Goal: Task Accomplishment & Management: Use online tool/utility

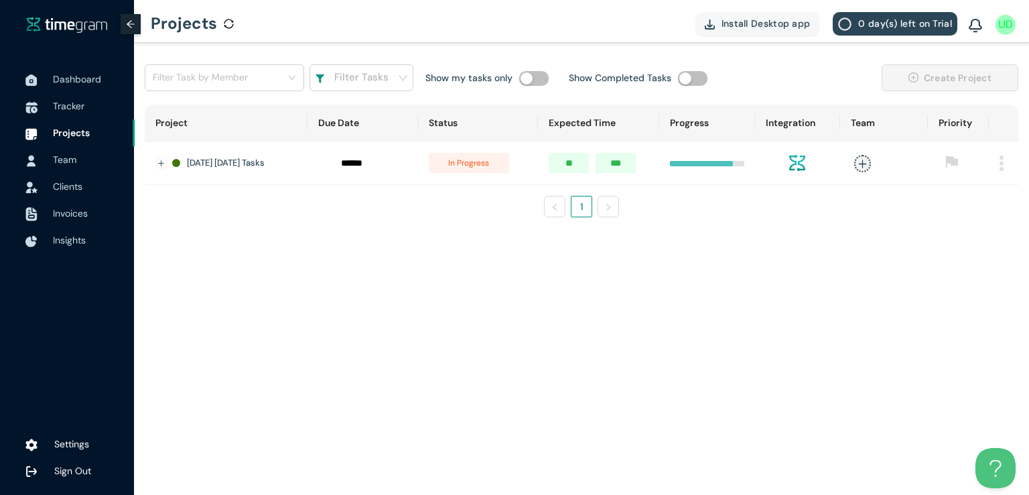
click at [56, 105] on span "Tracker" at bounding box center [69, 106] width 32 height 12
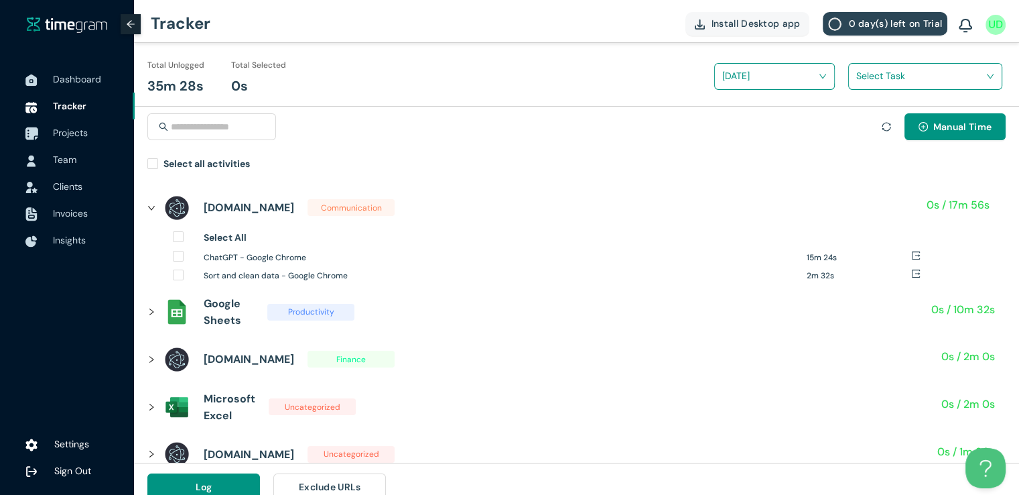
click at [69, 132] on span "Projects" at bounding box center [70, 133] width 35 height 12
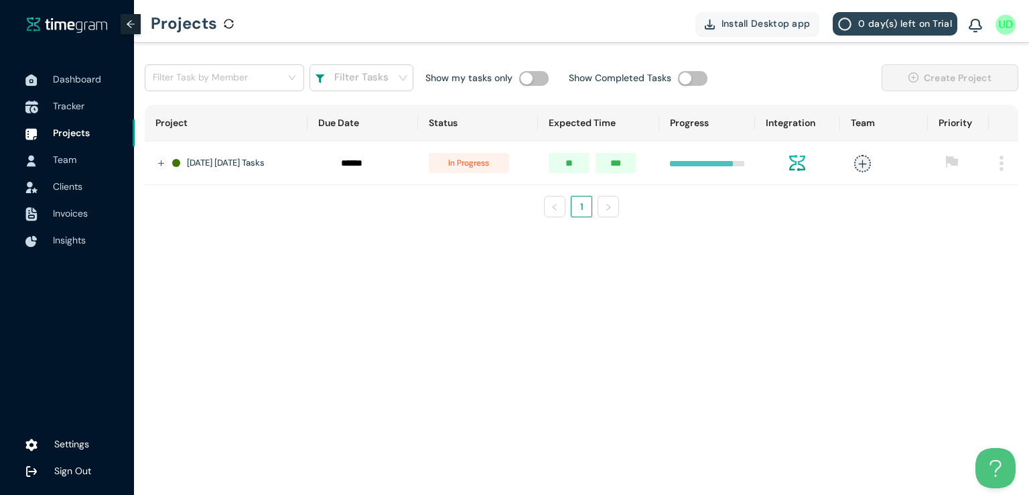
click at [62, 103] on span "Tracker" at bounding box center [69, 106] width 32 height 12
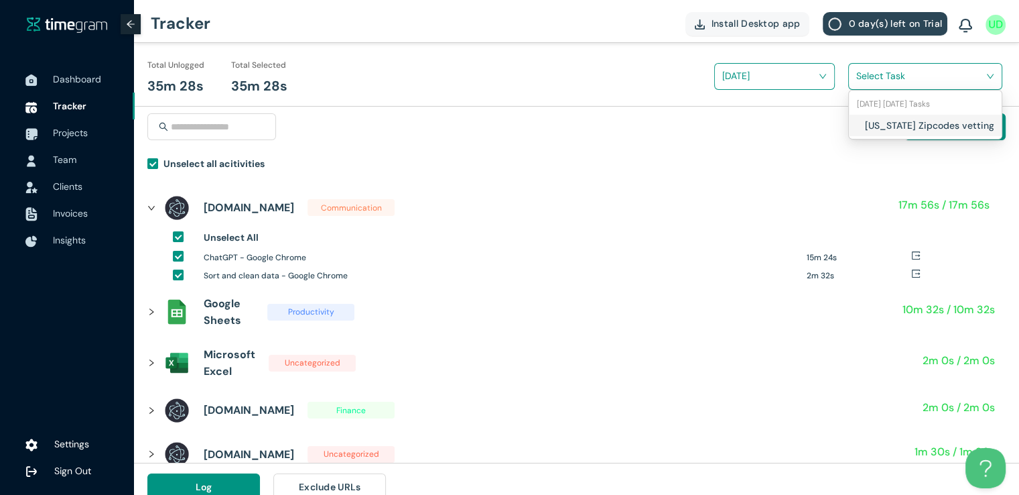
click at [898, 81] on input "search" at bounding box center [921, 76] width 129 height 20
click at [866, 119] on h1 "[US_STATE] Zipcodes vetting" at bounding box center [944, 125] width 158 height 15
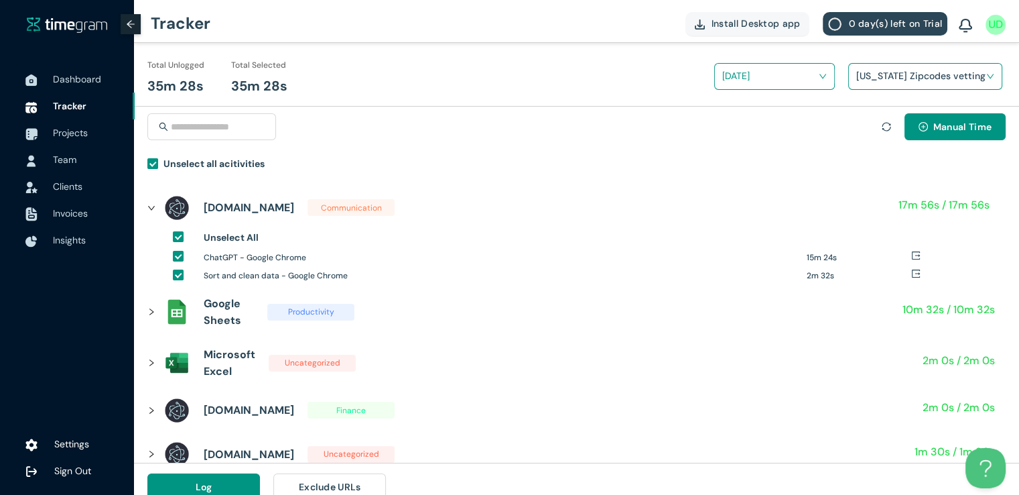
scroll to position [15, 0]
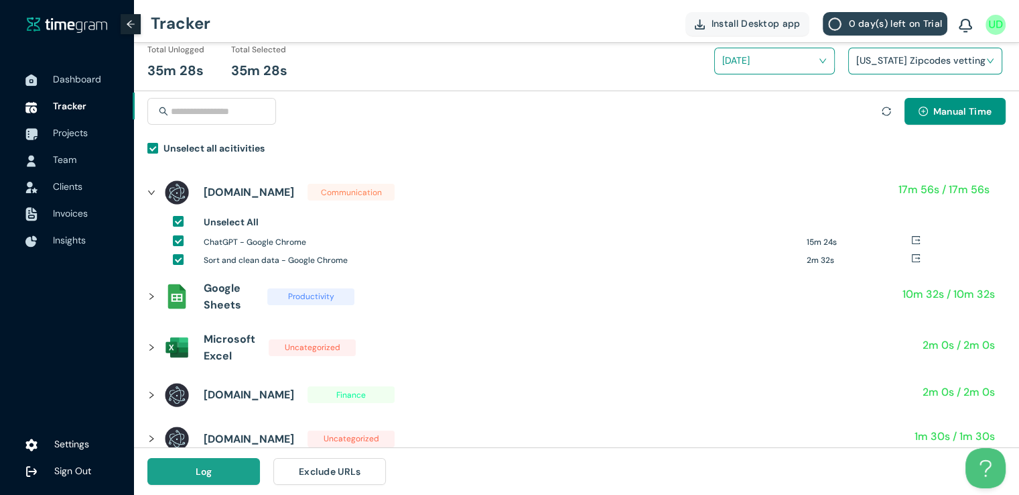
click at [197, 481] on button "Log" at bounding box center [203, 471] width 113 height 27
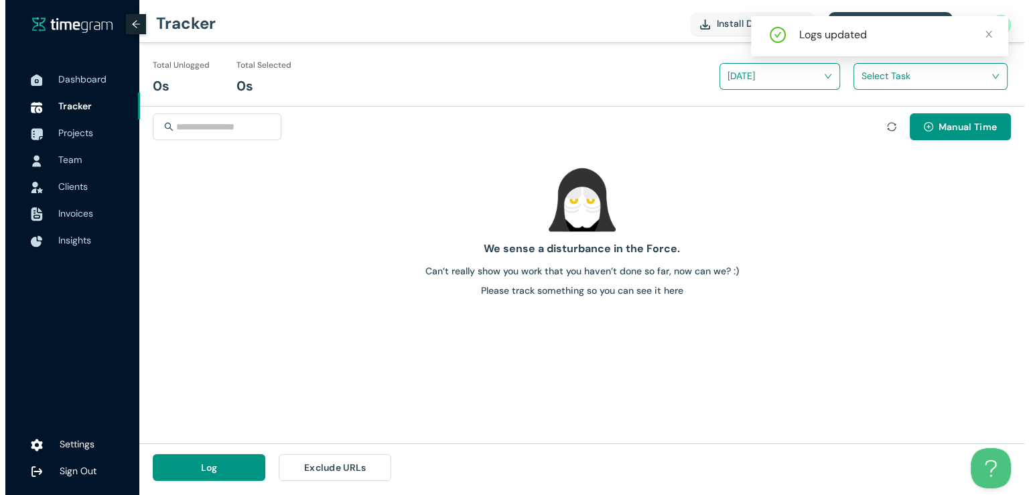
scroll to position [0, 0]
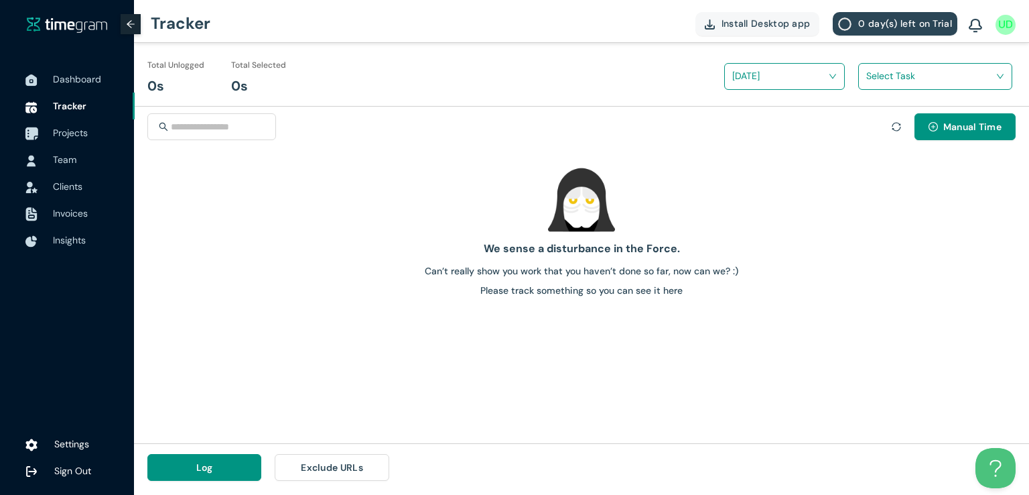
click at [70, 130] on span "Projects" at bounding box center [70, 133] width 35 height 12
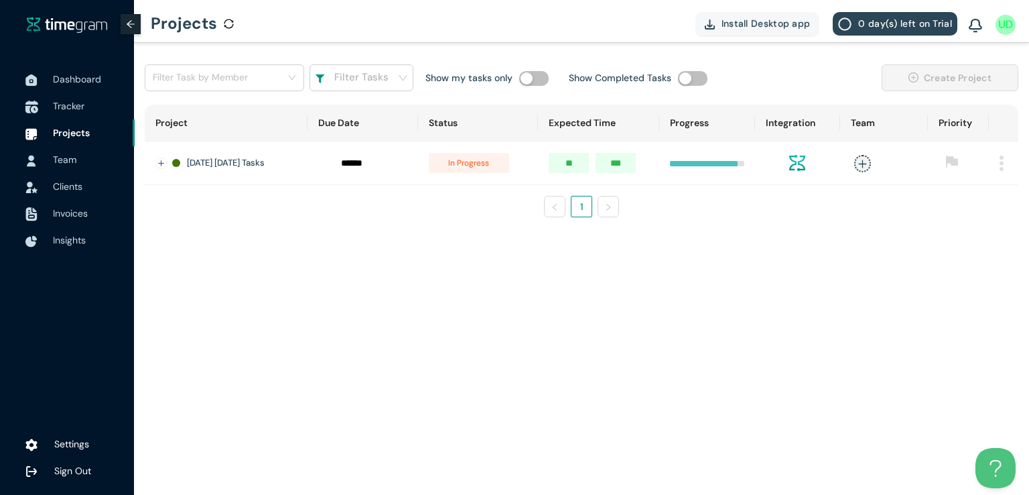
click at [65, 101] on span "Tracker" at bounding box center [69, 106] width 32 height 12
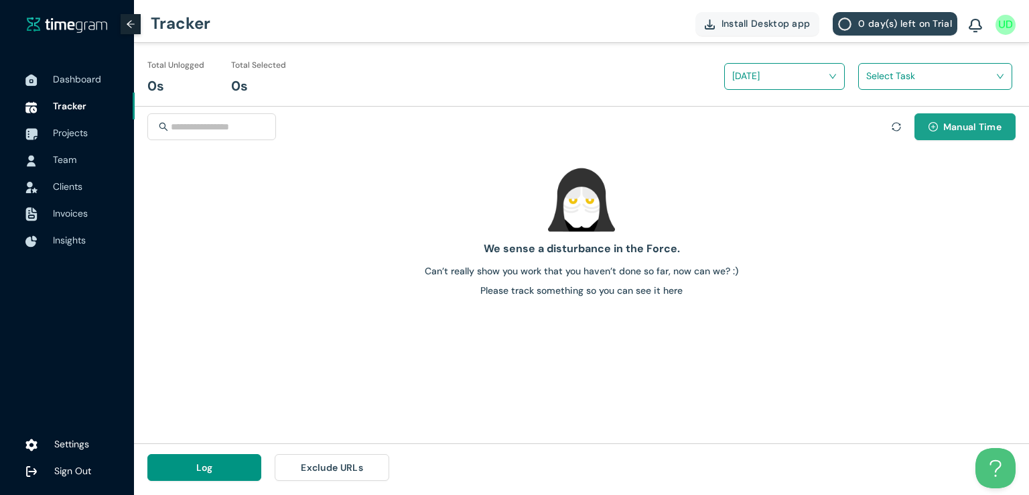
click at [947, 130] on span "Manual Time" at bounding box center [973, 126] width 58 height 15
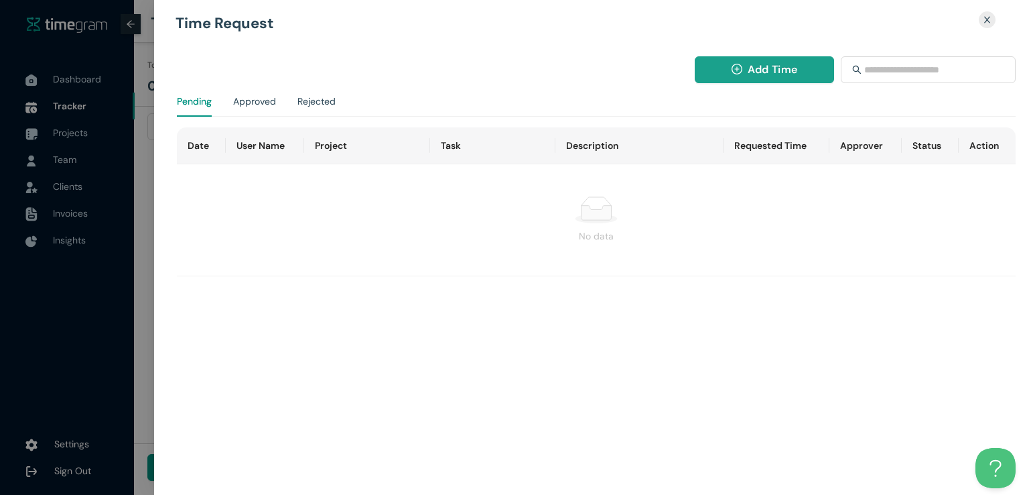
click at [707, 70] on button "Add Time" at bounding box center [765, 69] width 140 height 27
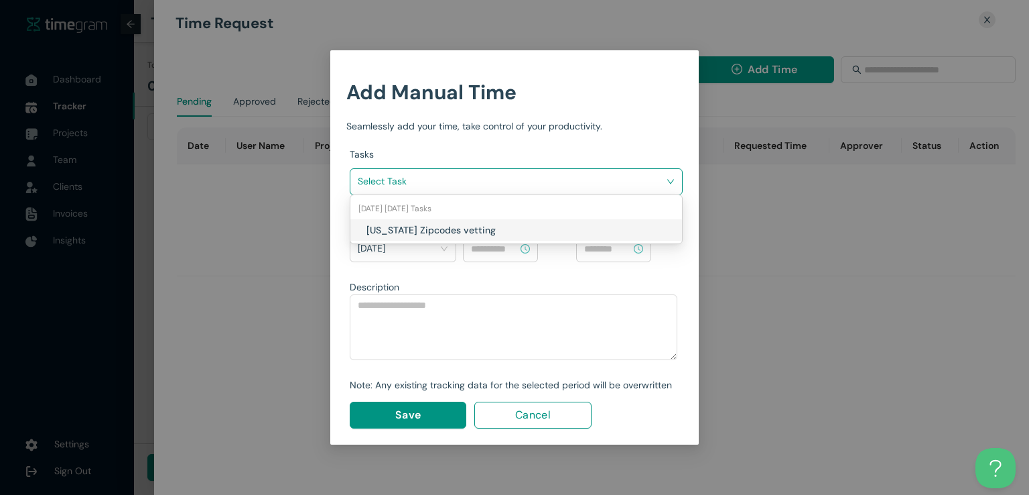
click at [572, 184] on input "search" at bounding box center [512, 181] width 308 height 20
click at [513, 223] on h1 "[US_STATE] Zipcodes vetting" at bounding box center [446, 230] width 158 height 15
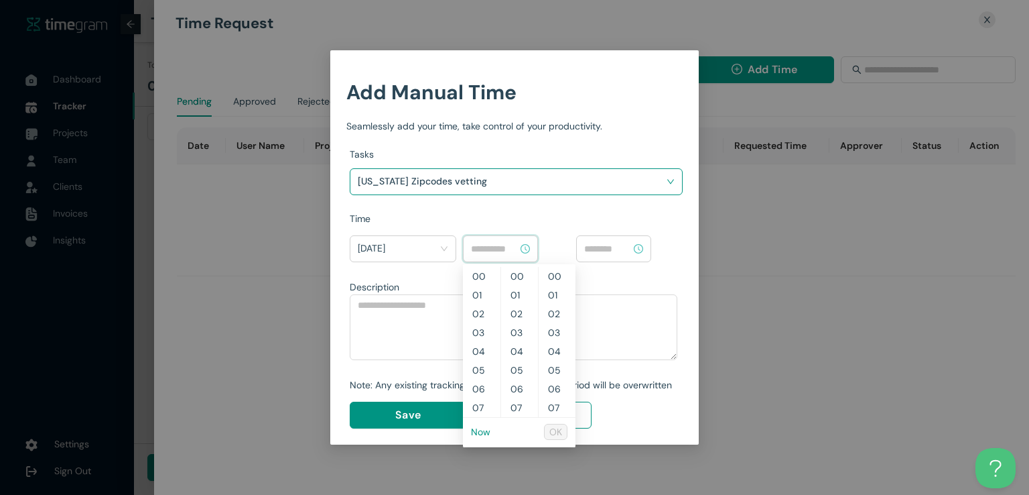
click at [501, 247] on input at bounding box center [494, 248] width 47 height 15
click at [479, 426] on link "Now" at bounding box center [480, 432] width 19 height 12
click at [493, 247] on input "********" at bounding box center [494, 248] width 47 height 15
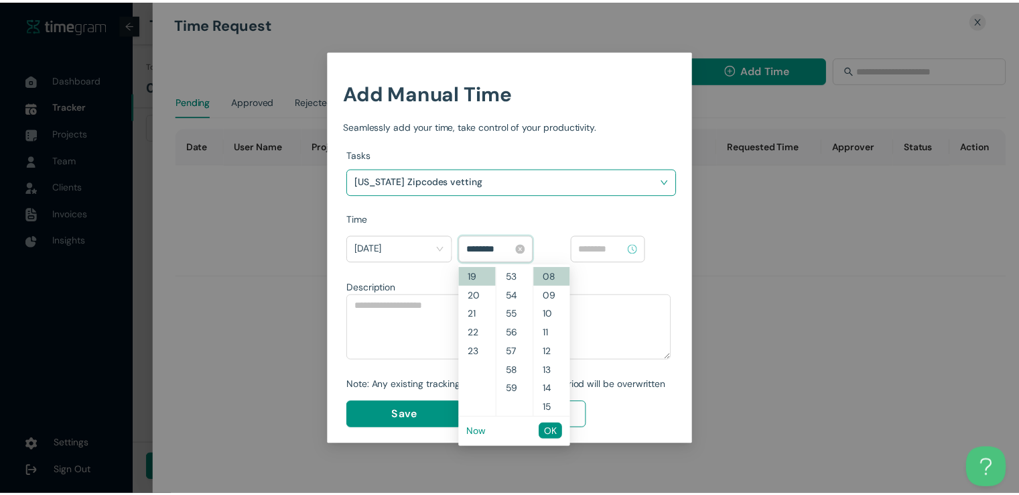
scroll to position [751, 0]
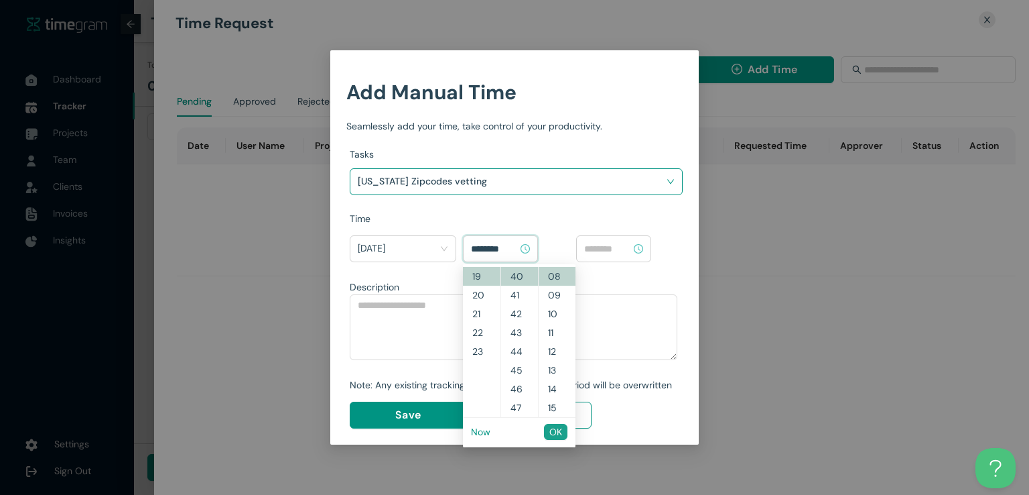
click at [555, 432] on span "OK" at bounding box center [556, 431] width 13 height 15
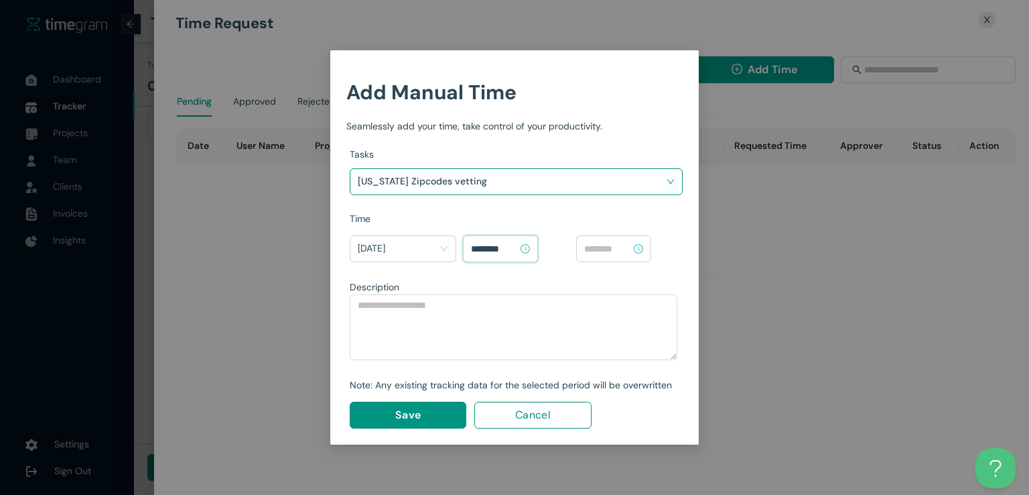
type input "********"
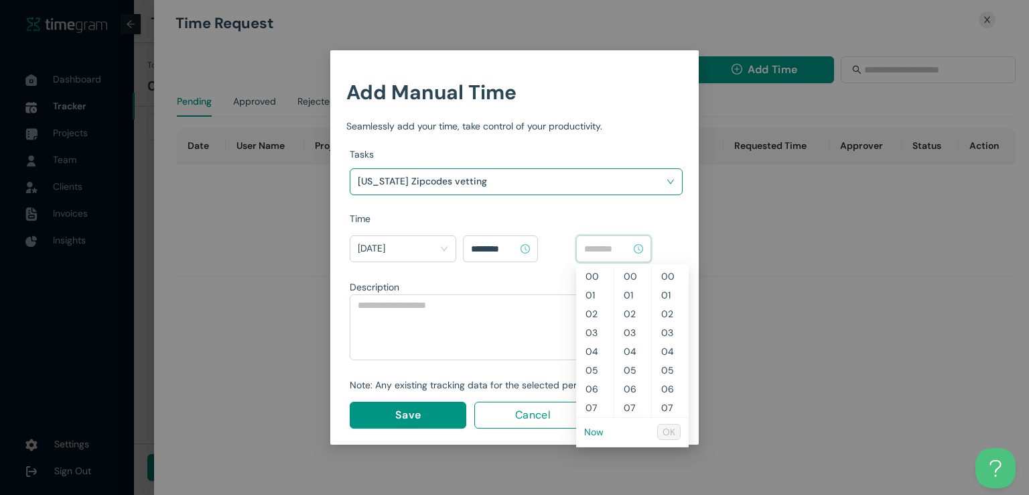
click at [618, 246] on input at bounding box center [607, 248] width 47 height 15
click at [591, 432] on link "Now" at bounding box center [593, 432] width 19 height 12
type input "********"
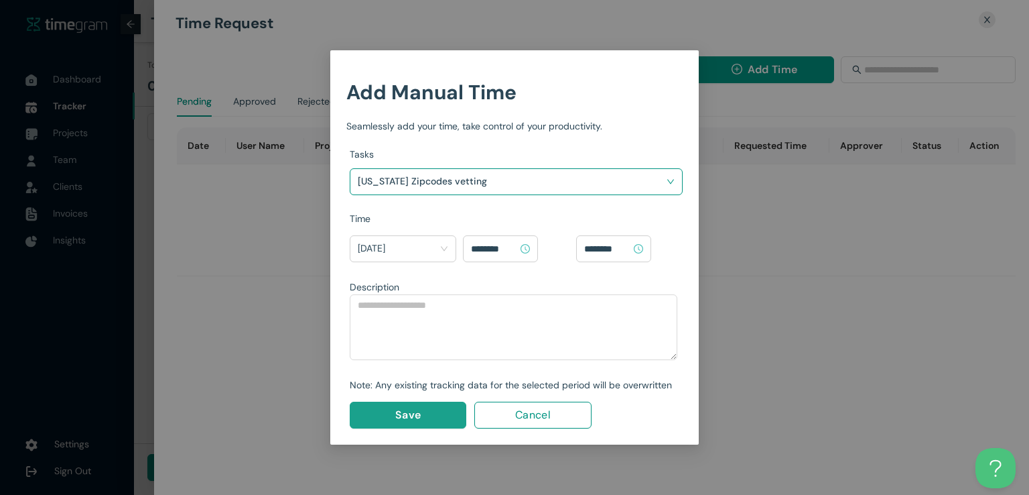
click at [407, 418] on span "Save" at bounding box center [407, 414] width 25 height 17
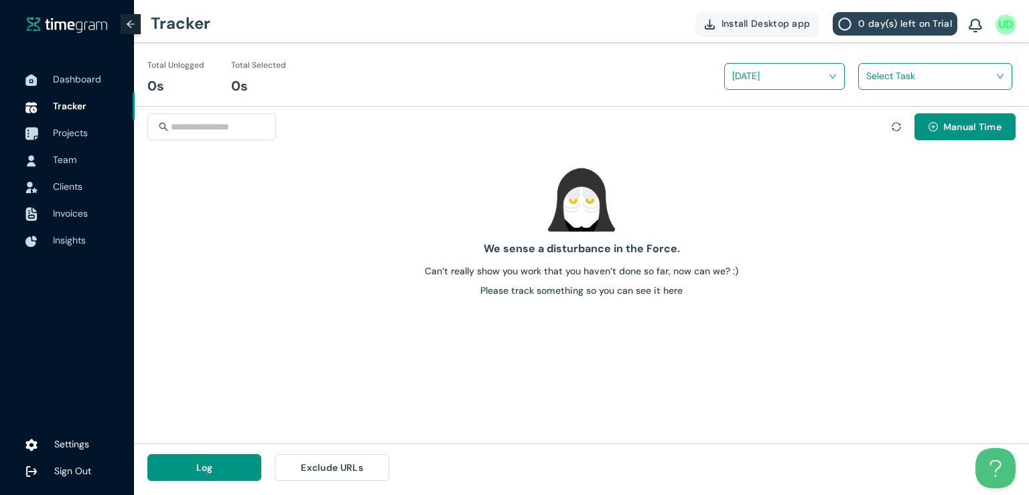
click at [60, 133] on span "Projects" at bounding box center [70, 133] width 35 height 12
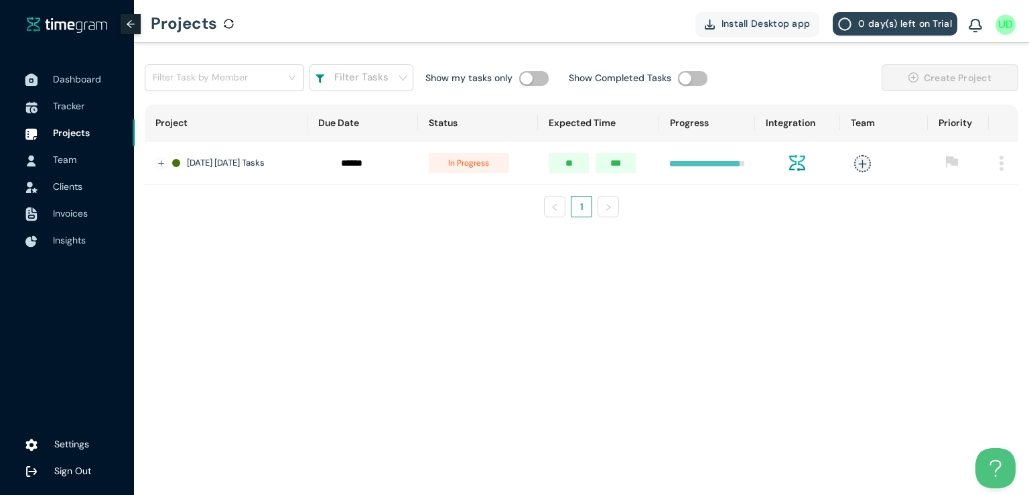
click at [72, 84] on span "Dashboard" at bounding box center [77, 79] width 48 height 12
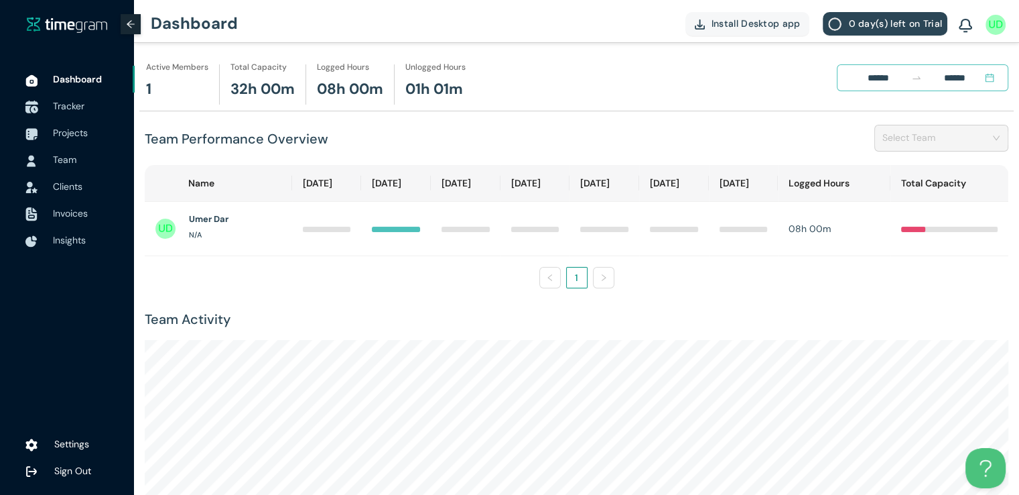
click at [64, 112] on span "Tracker" at bounding box center [88, 105] width 71 height 27
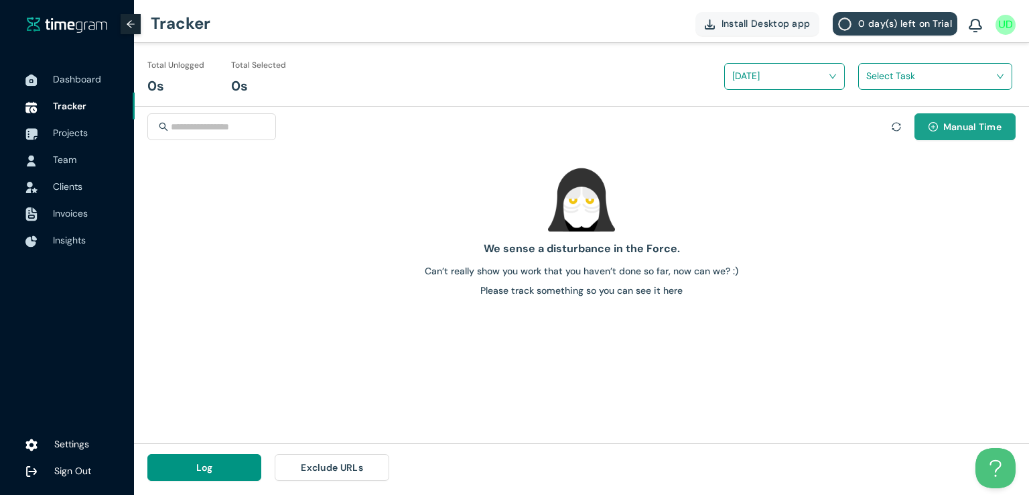
click at [959, 128] on span "Manual Time" at bounding box center [973, 126] width 58 height 15
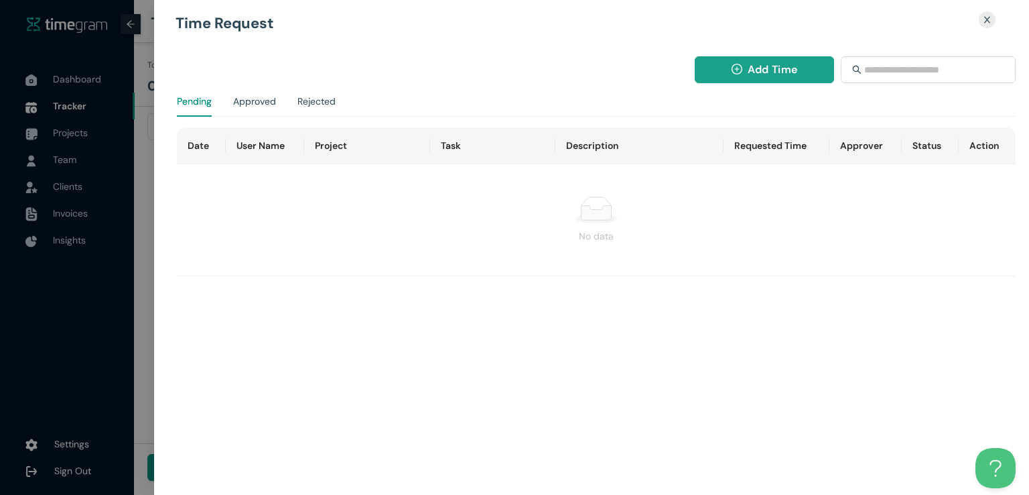
click at [739, 69] on icon "plus-circle" at bounding box center [737, 69] width 11 height 11
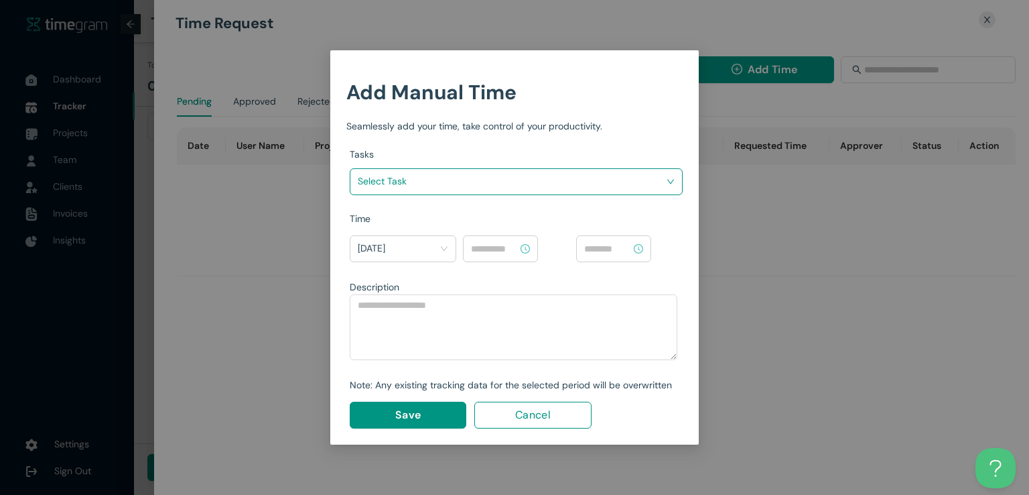
click at [594, 172] on input "search" at bounding box center [512, 181] width 308 height 20
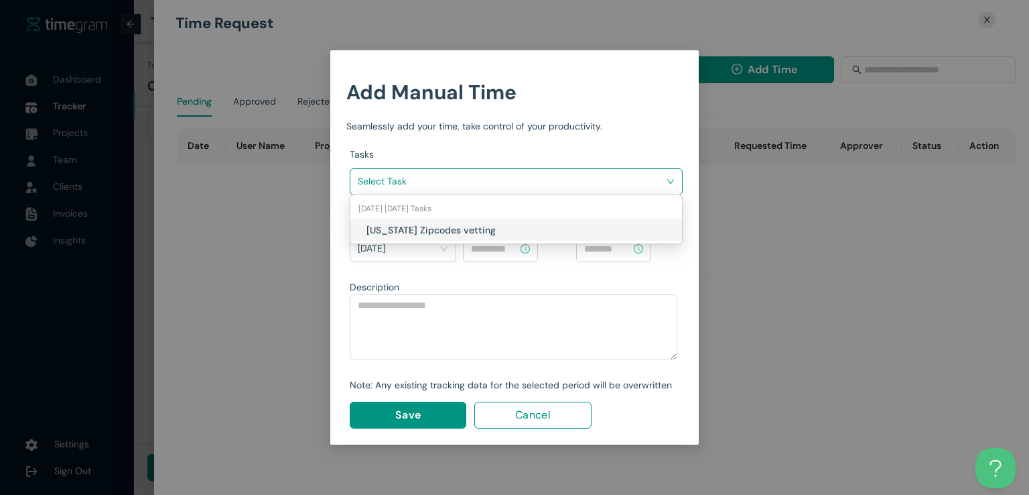
click at [472, 232] on h1 "[US_STATE] Zipcodes vetting" at bounding box center [446, 230] width 158 height 15
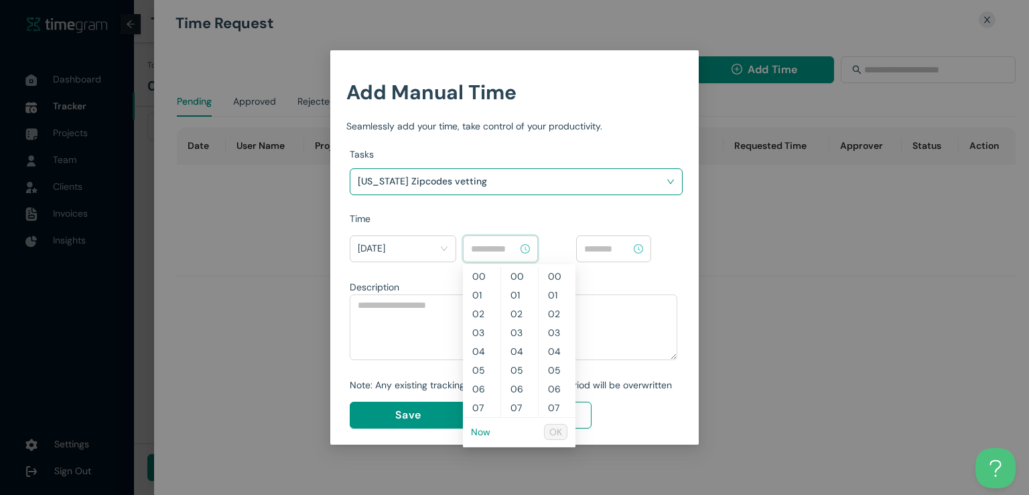
click at [500, 249] on input at bounding box center [494, 248] width 47 height 15
click at [476, 431] on link "Now" at bounding box center [480, 432] width 19 height 12
click at [491, 248] on input "********" at bounding box center [494, 248] width 47 height 15
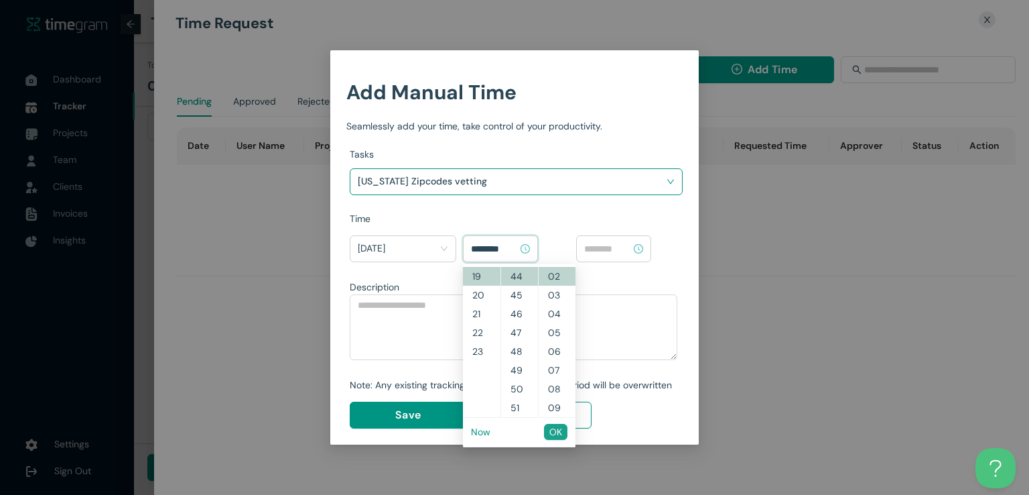
click at [559, 431] on span "OK" at bounding box center [556, 431] width 13 height 15
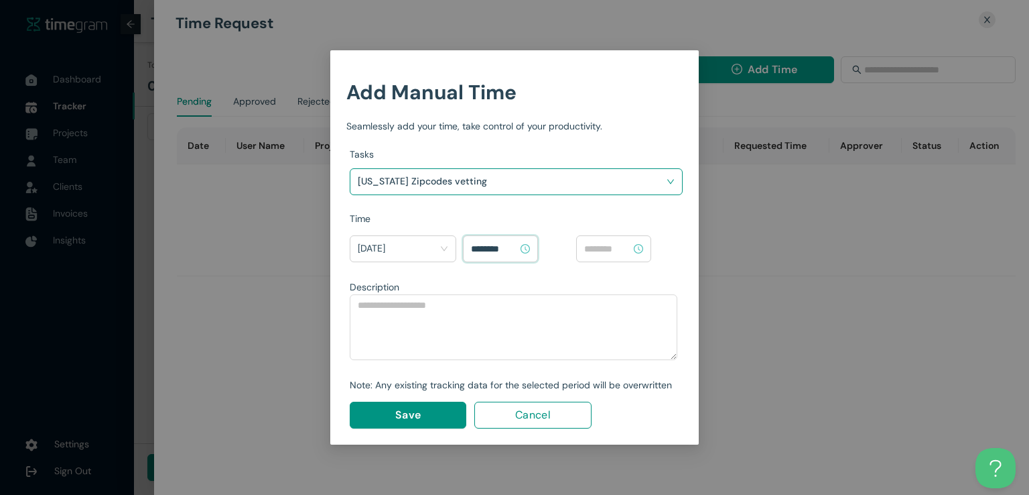
type input "********"
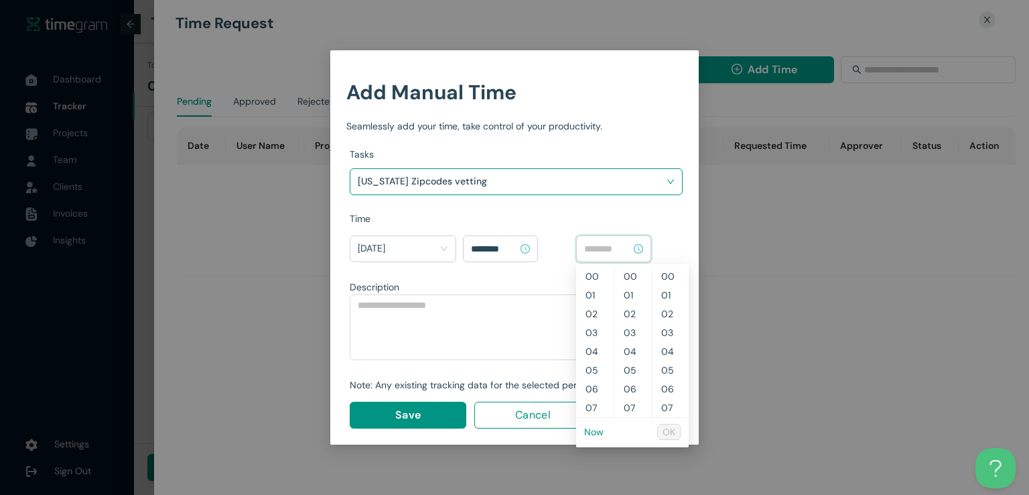
click at [627, 248] on input at bounding box center [607, 248] width 47 height 15
click at [595, 431] on link "Now" at bounding box center [593, 432] width 19 height 12
type input "********"
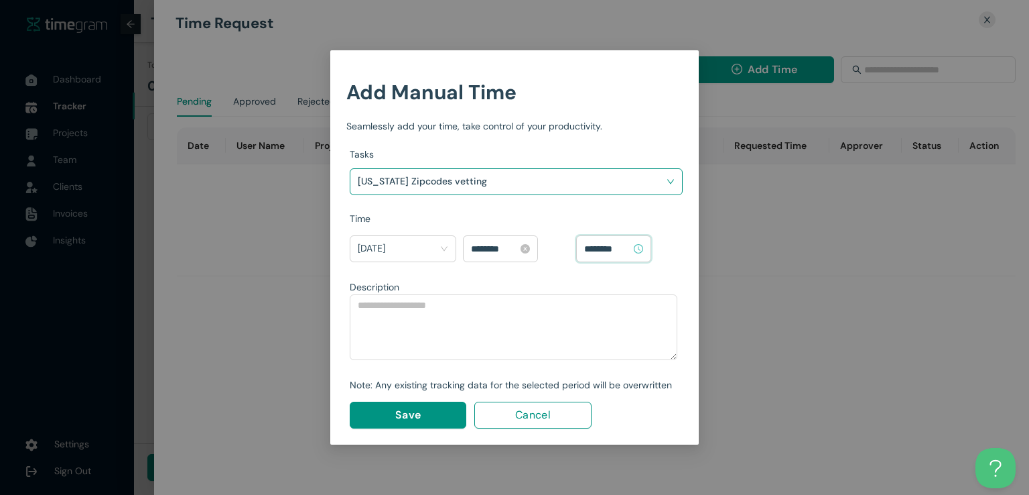
click at [493, 247] on input "********" at bounding box center [494, 248] width 47 height 15
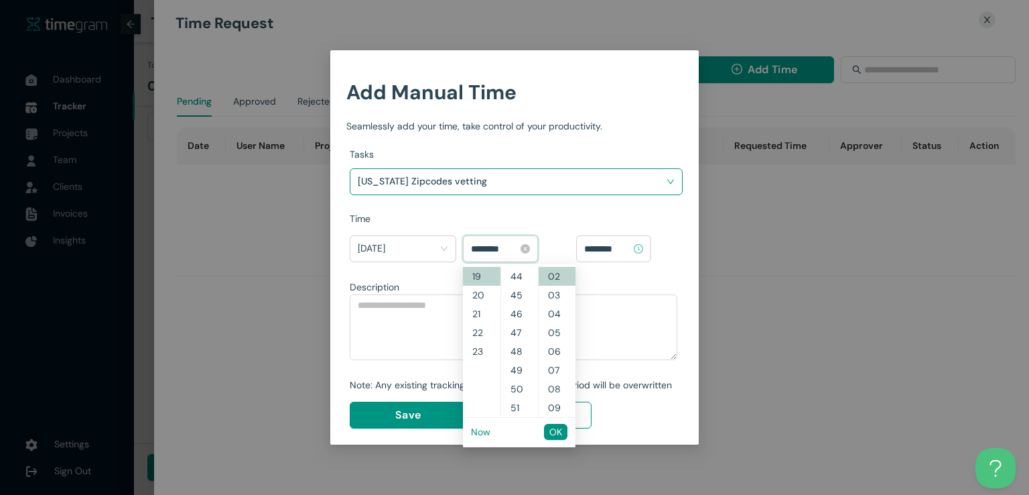
scroll to position [732, 0]
click at [560, 439] on button "OK" at bounding box center [555, 432] width 23 height 16
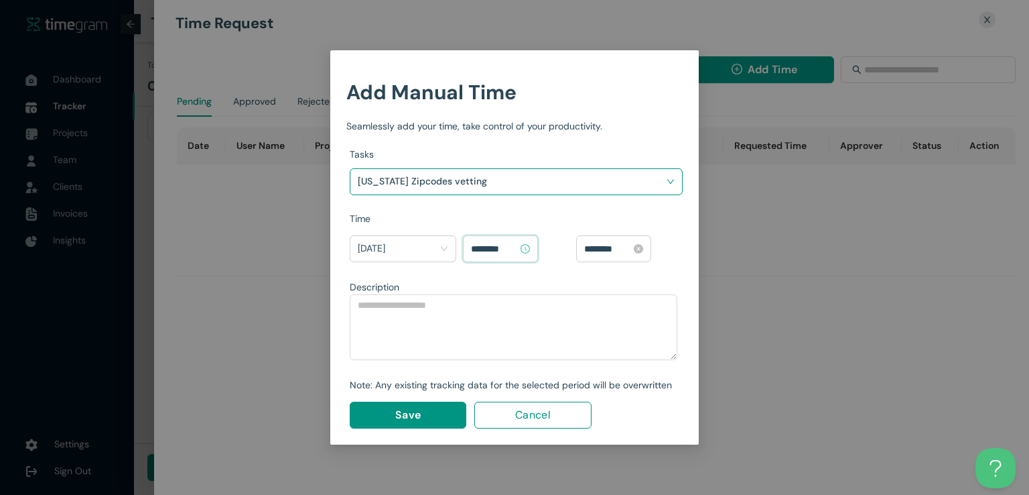
type input "********"
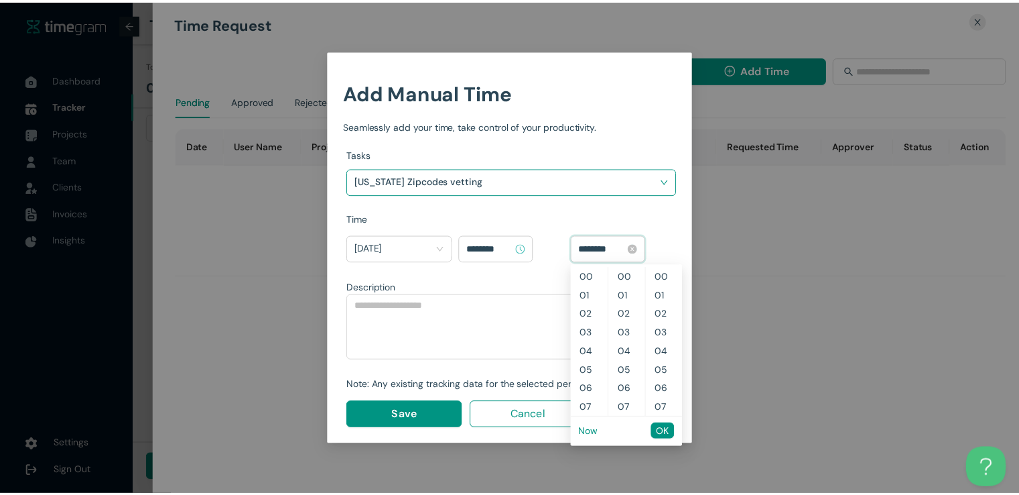
scroll to position [281, 0]
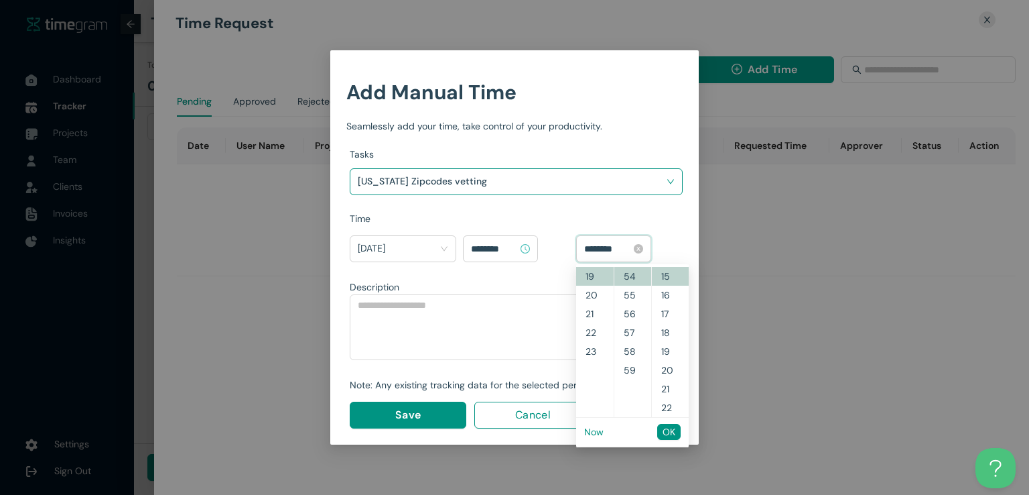
click at [628, 251] on input "********" at bounding box center [607, 248] width 47 height 15
click at [676, 430] on span "OK" at bounding box center [669, 431] width 13 height 15
click at [619, 247] on input "********" at bounding box center [607, 248] width 47 height 15
click at [595, 430] on link "Now" at bounding box center [593, 432] width 19 height 12
type input "********"
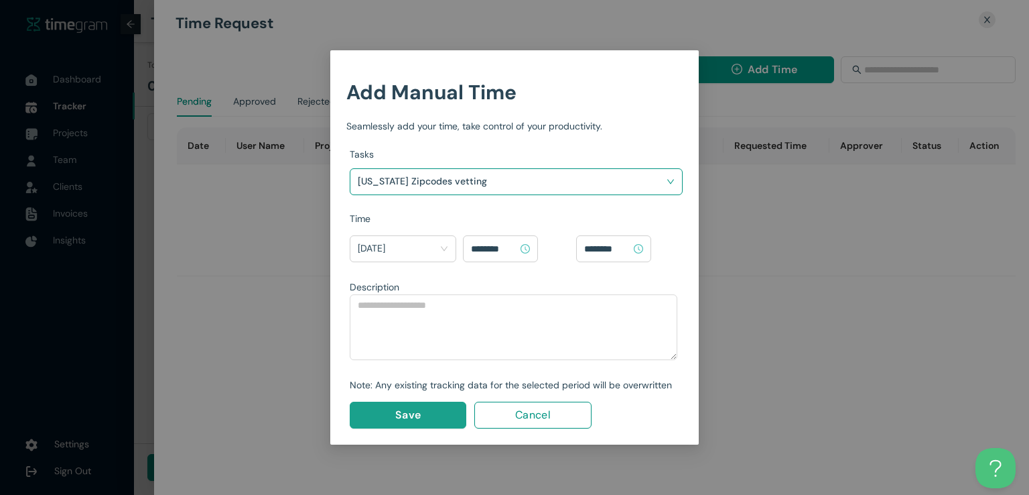
click at [416, 408] on span "Save" at bounding box center [407, 414] width 25 height 17
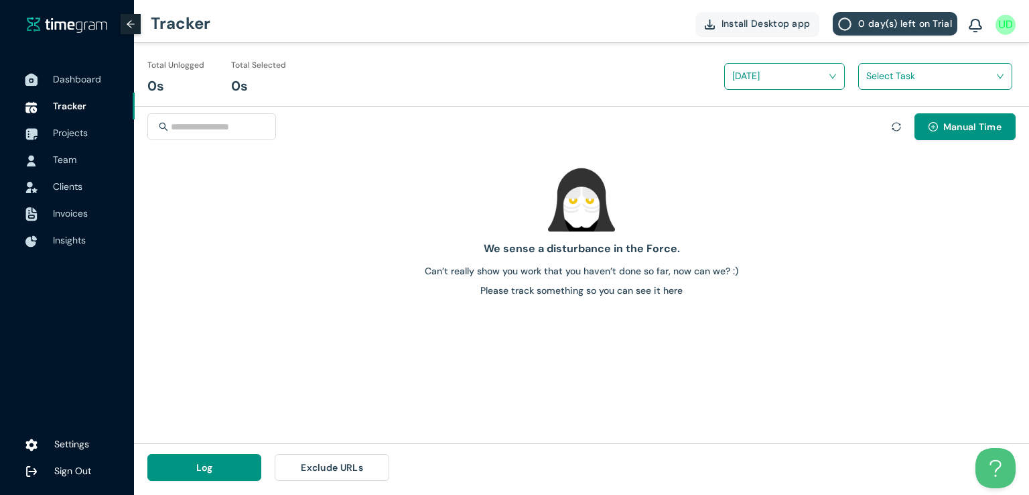
click at [84, 79] on span "Dashboard" at bounding box center [77, 79] width 48 height 12
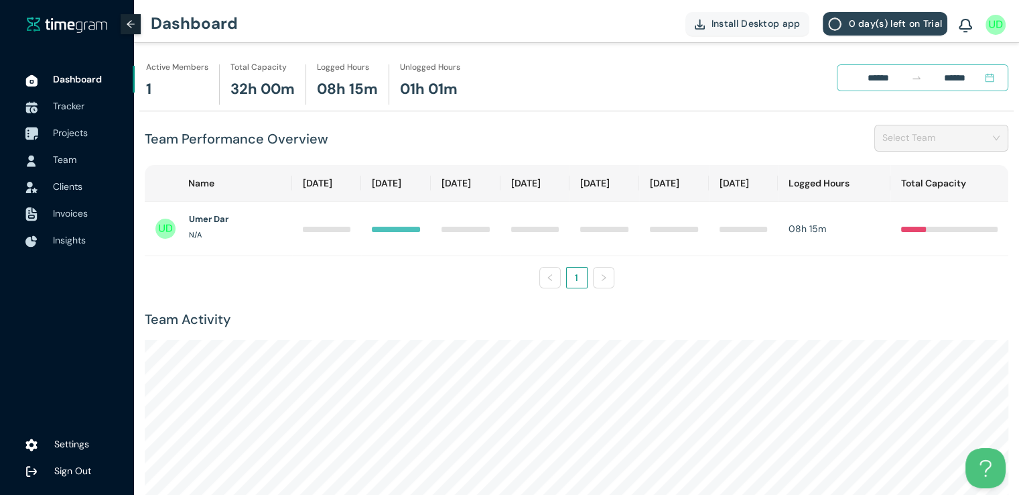
click at [73, 127] on span "Projects" at bounding box center [70, 133] width 35 height 12
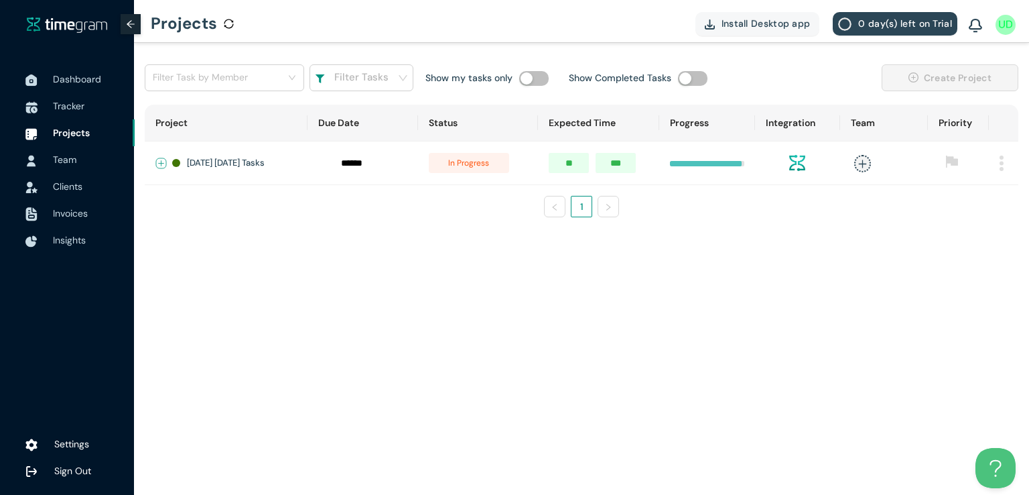
click at [160, 163] on button "Expand row" at bounding box center [161, 163] width 11 height 11
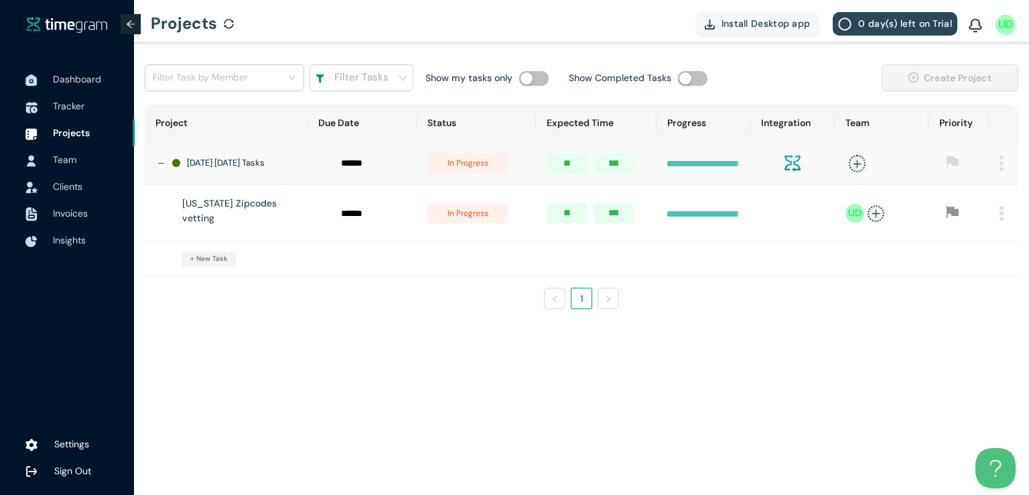
click at [466, 162] on span "in progress" at bounding box center [468, 163] width 80 height 20
click at [477, 217] on span "in progress" at bounding box center [468, 213] width 80 height 20
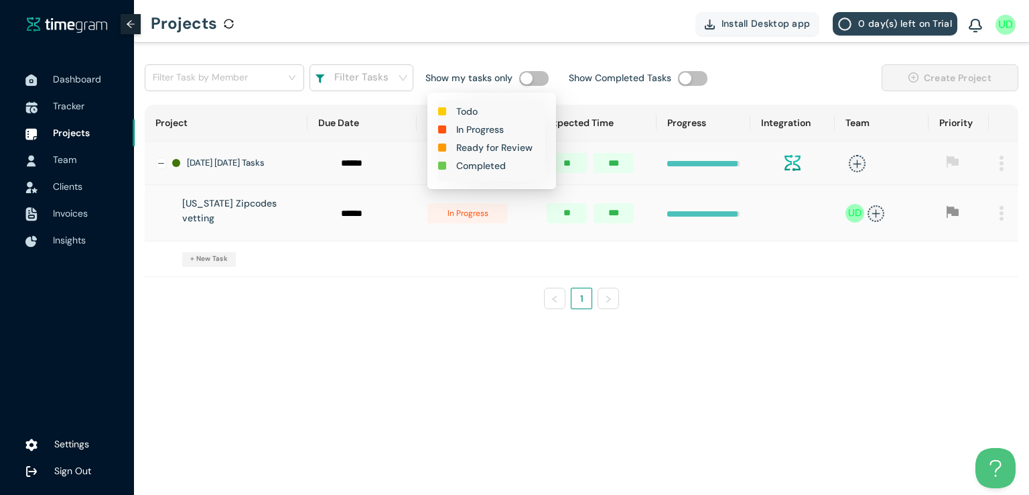
click at [481, 168] on h1 "Completed" at bounding box center [481, 165] width 50 height 15
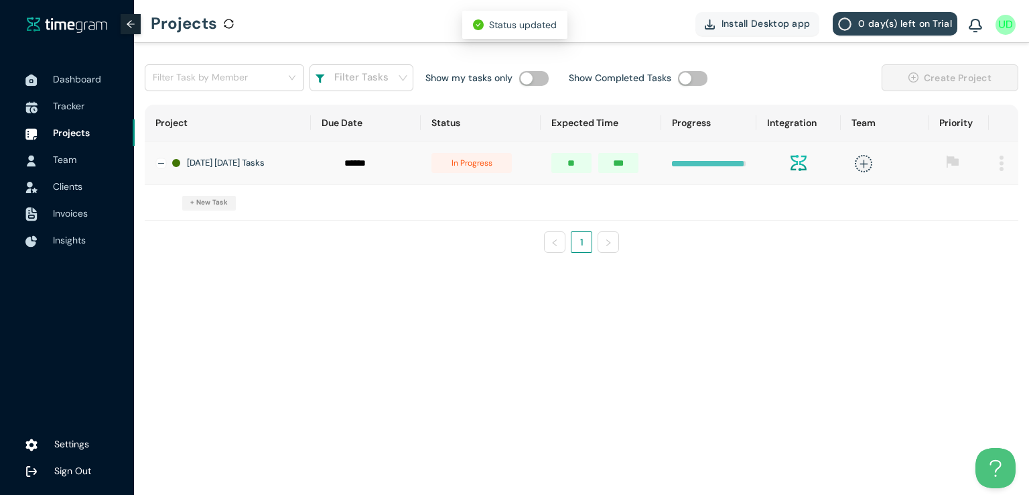
click at [475, 167] on span "in progress" at bounding box center [472, 163] width 80 height 20
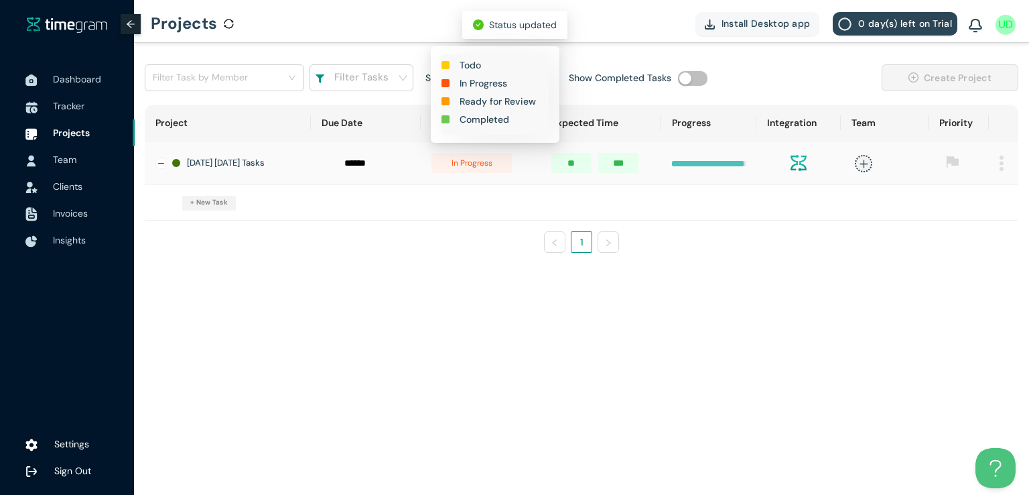
click at [482, 119] on h1 "Completed" at bounding box center [485, 119] width 50 height 15
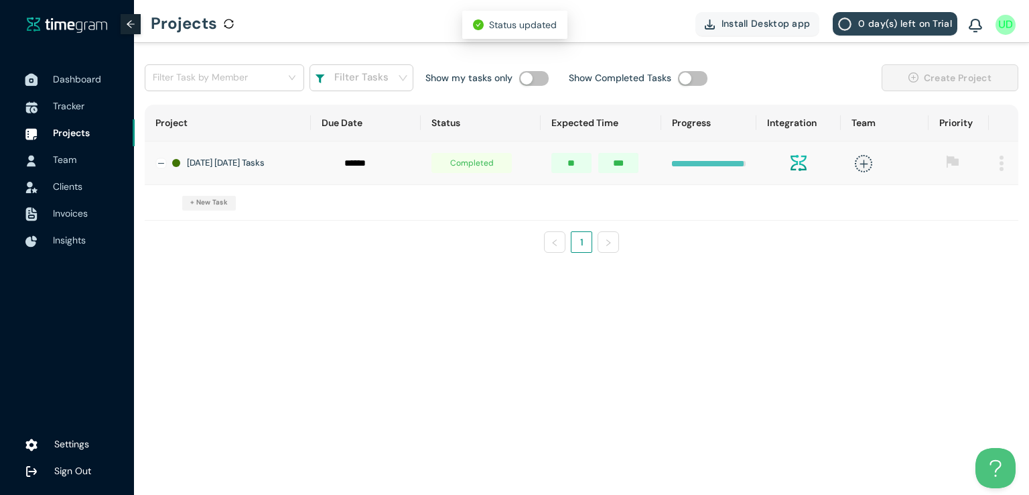
click at [72, 73] on span "Dashboard" at bounding box center [77, 79] width 48 height 12
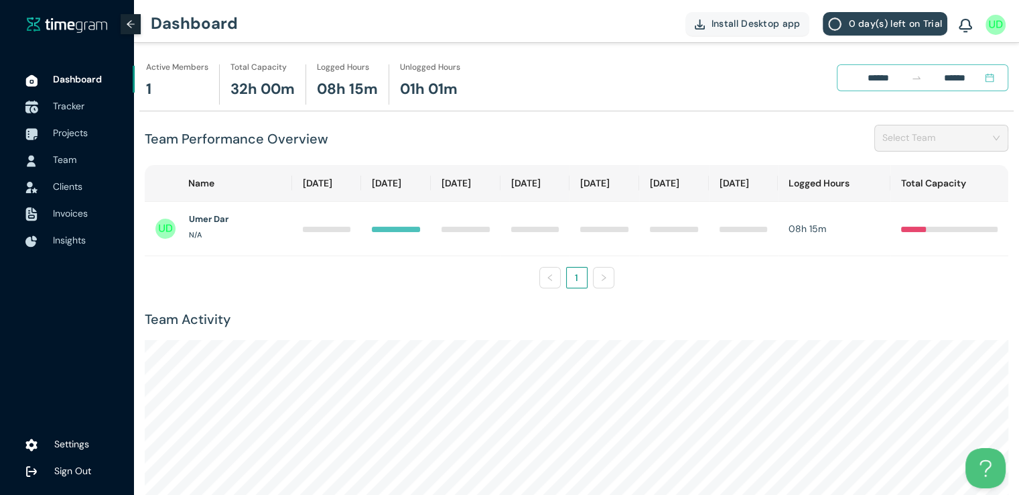
click at [68, 105] on span "Tracker" at bounding box center [69, 106] width 32 height 12
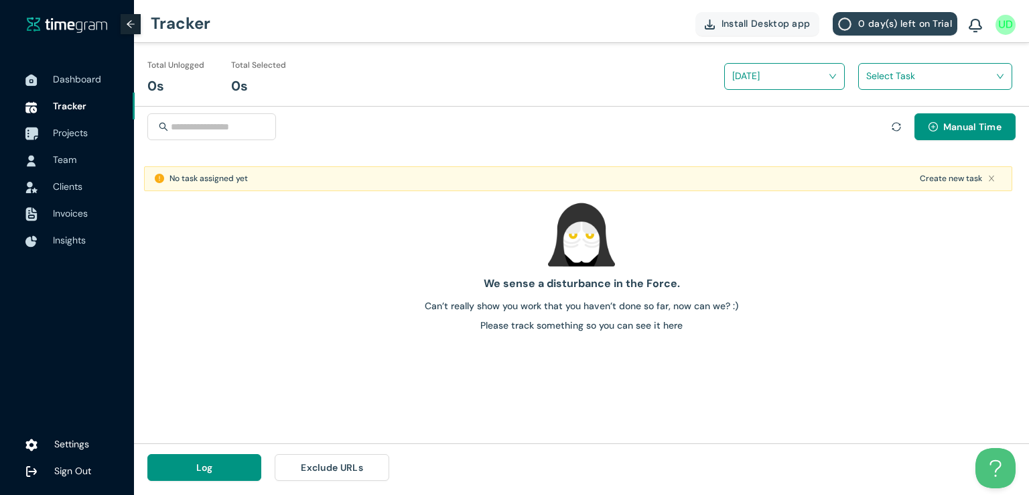
click at [72, 121] on span "Projects" at bounding box center [88, 132] width 71 height 27
